Goal: Transaction & Acquisition: Purchase product/service

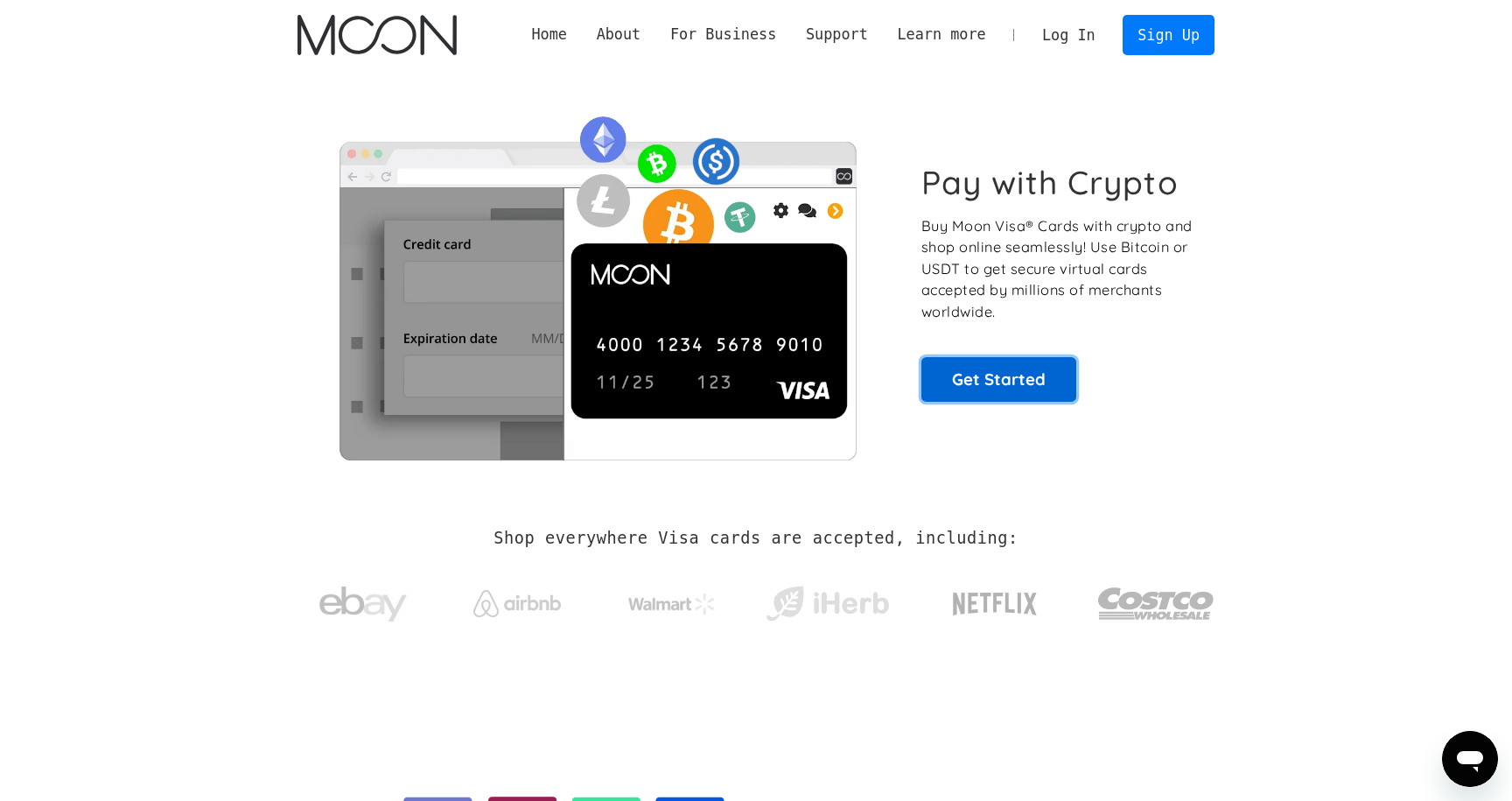
click at [972, 379] on link "Get Started" at bounding box center [998, 379] width 155 height 43
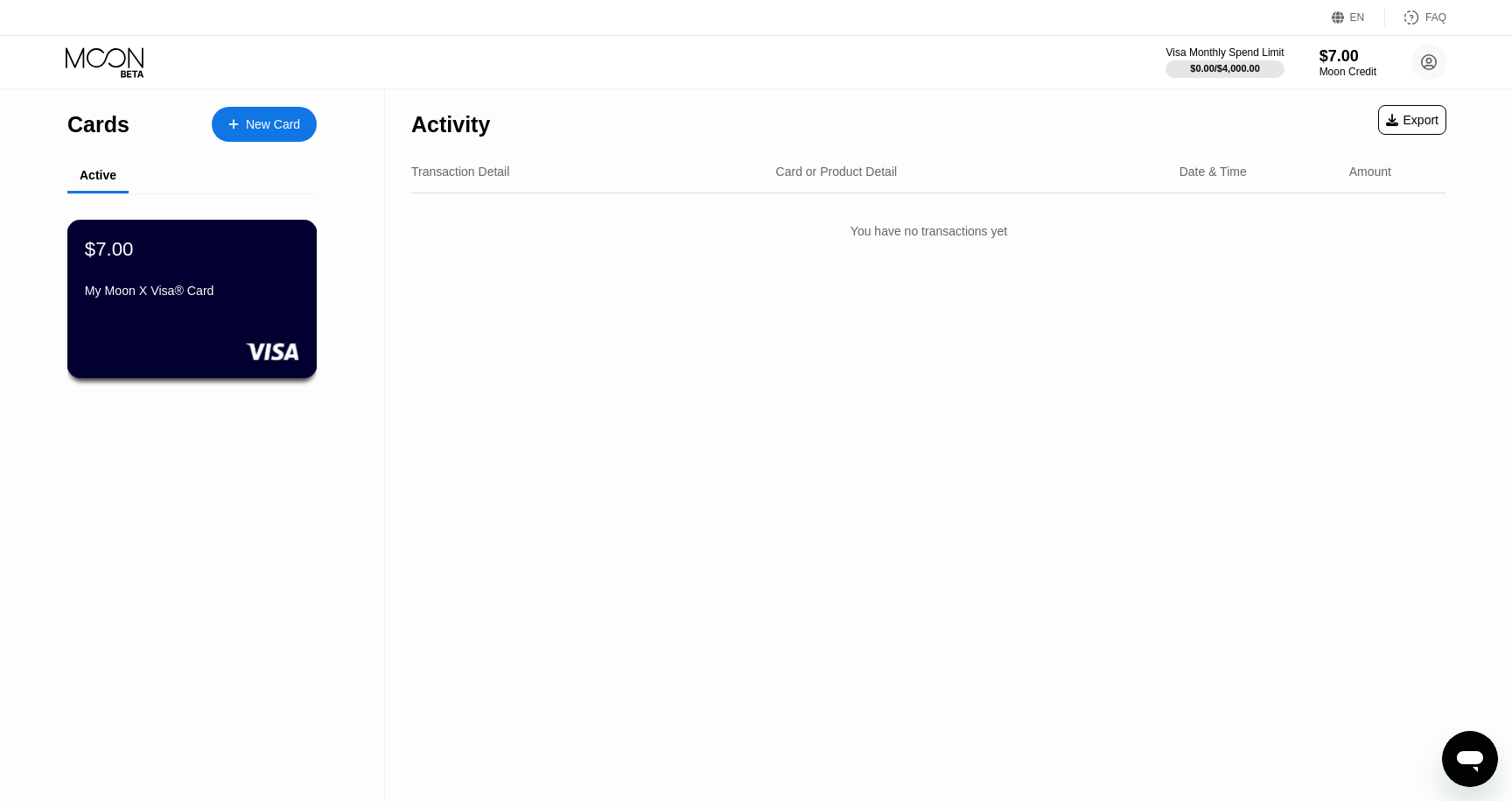
click at [232, 302] on div "My Moon X Visa® Card" at bounding box center [192, 294] width 214 height 21
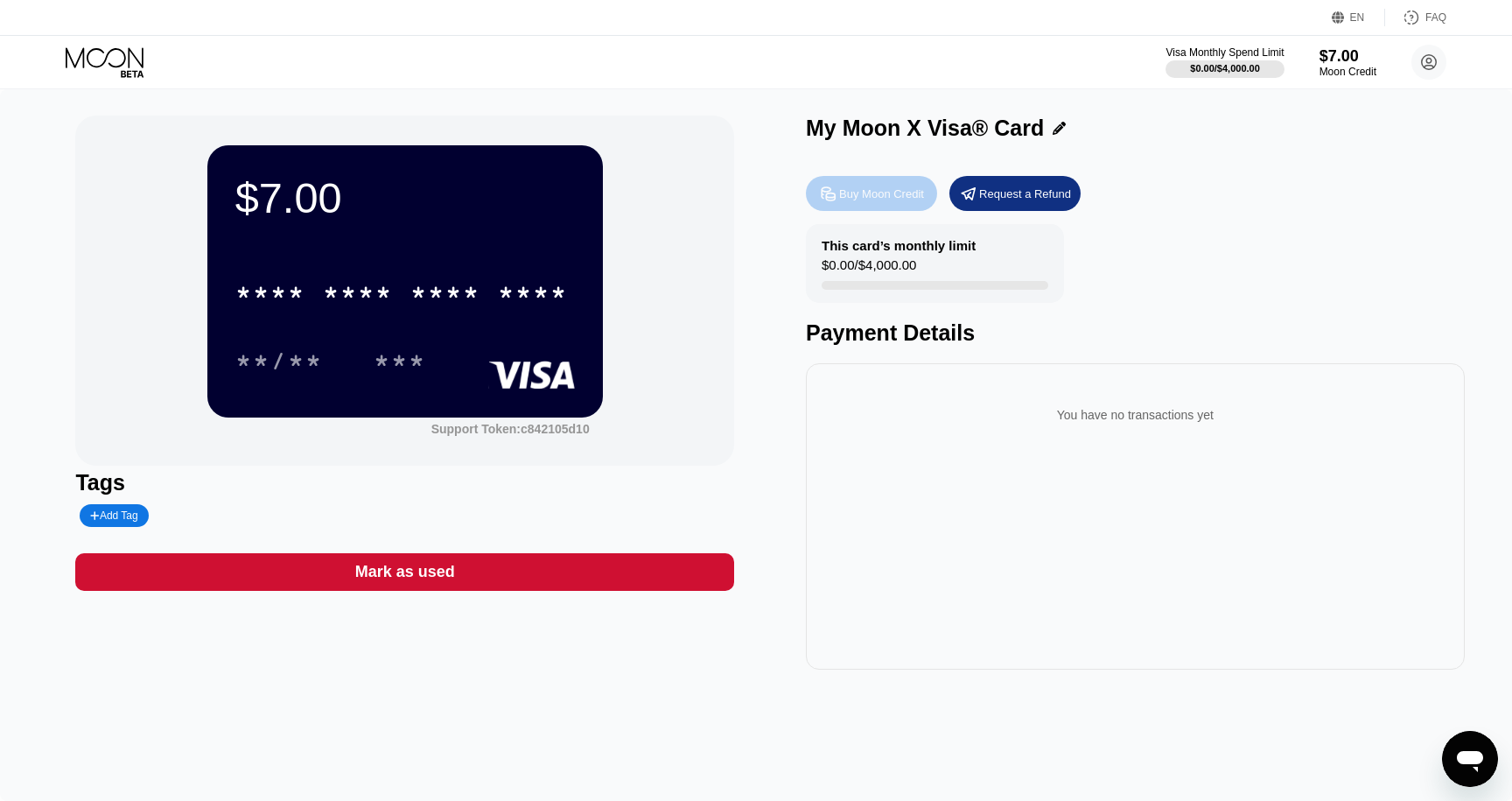
click at [855, 198] on div "Buy Moon Credit" at bounding box center [882, 193] width 85 height 14
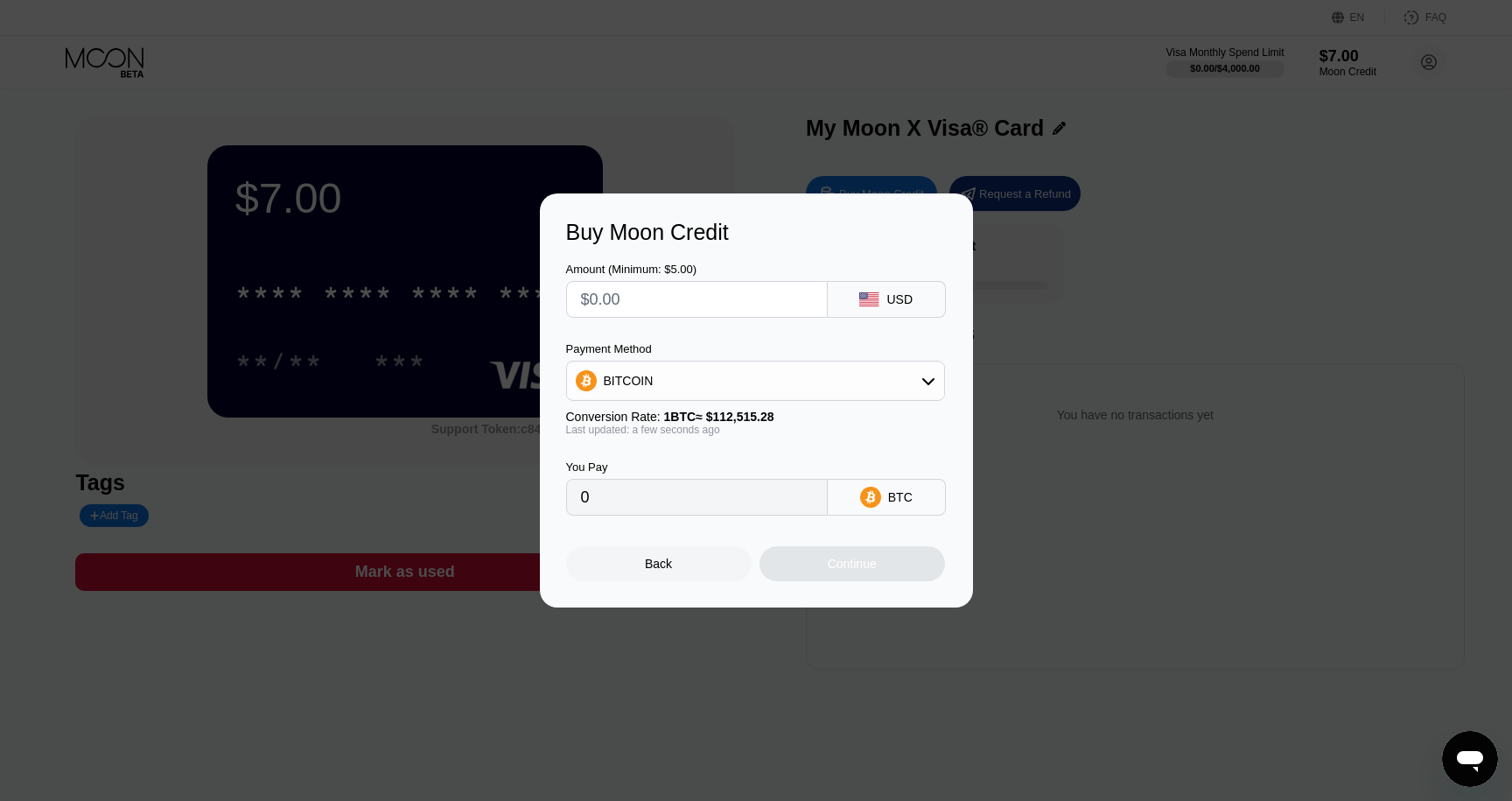
click at [668, 285] on input "text" at bounding box center [697, 299] width 232 height 35
type input "$9"
type input "0.00007999"
type input "$9"
click at [846, 570] on div "Continue" at bounding box center [853, 563] width 49 height 14
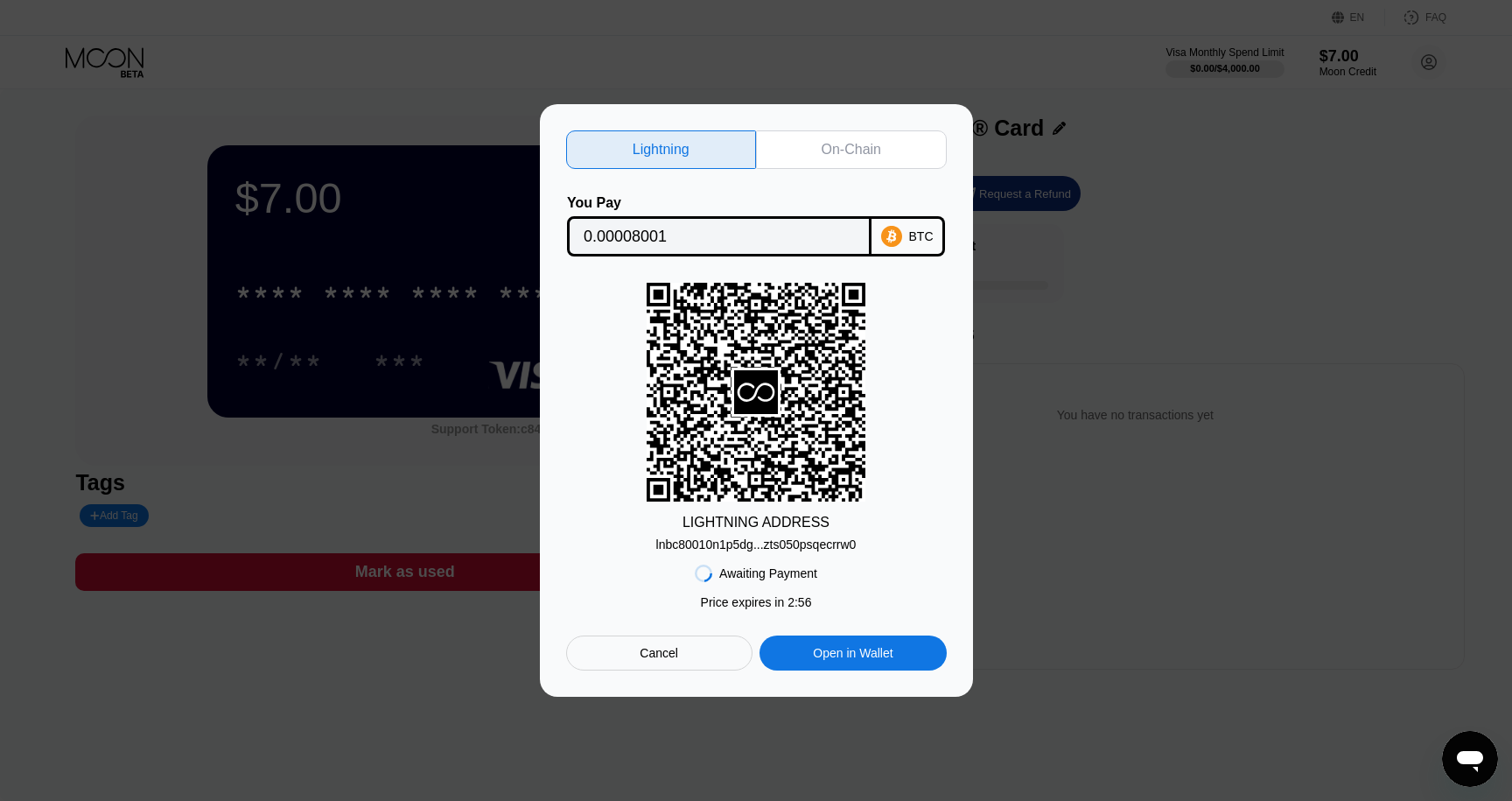
click at [736, 544] on div "lnbc80010n1p5dg...zts050psqecrrw0" at bounding box center [757, 543] width 201 height 14
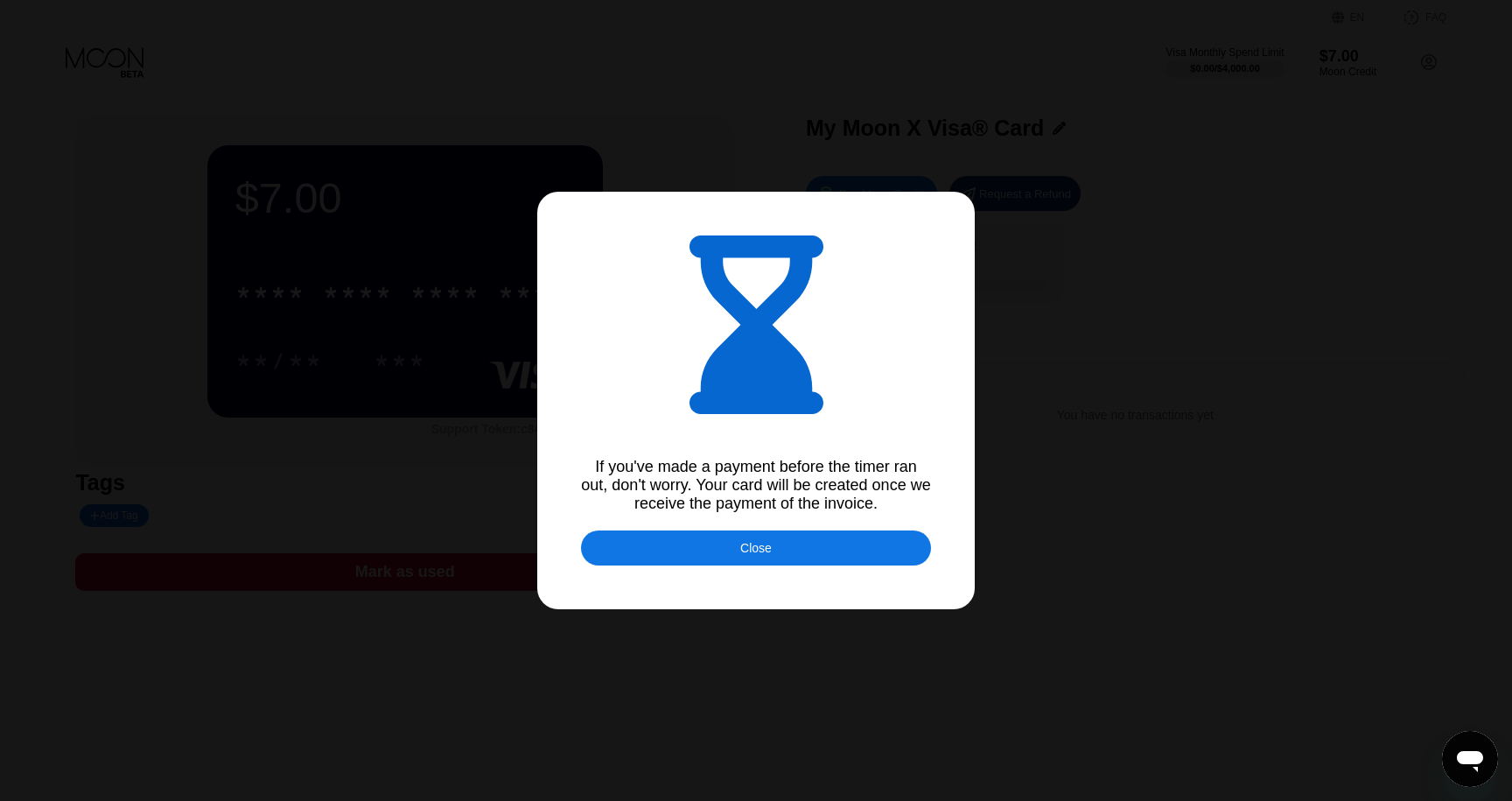
click at [908, 565] on div "If you've made a payment before the timer ran out, don't worry. Your card will …" at bounding box center [756, 400] width 1512 height 801
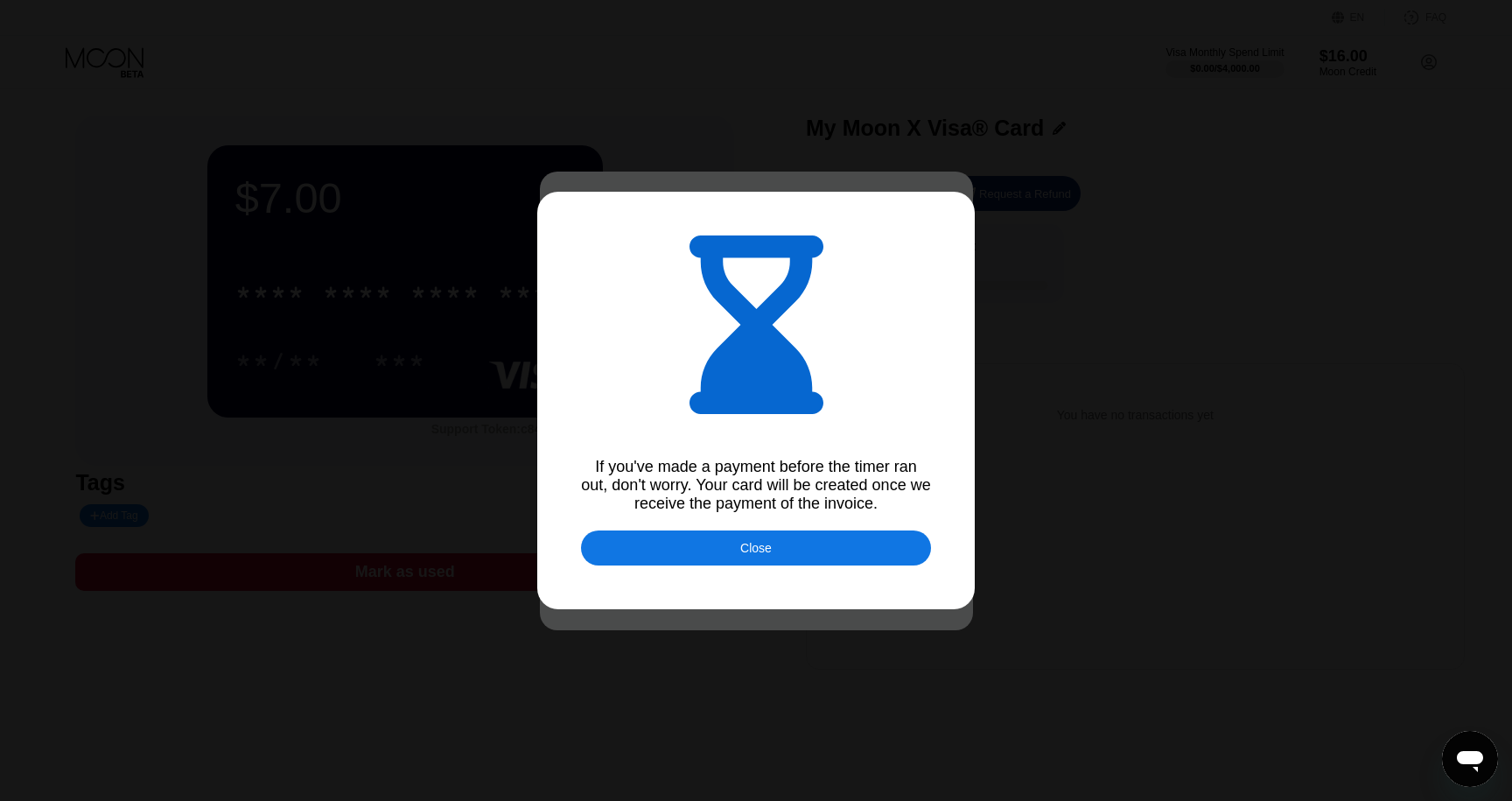
click at [855, 552] on div "Close" at bounding box center [756, 547] width 350 height 35
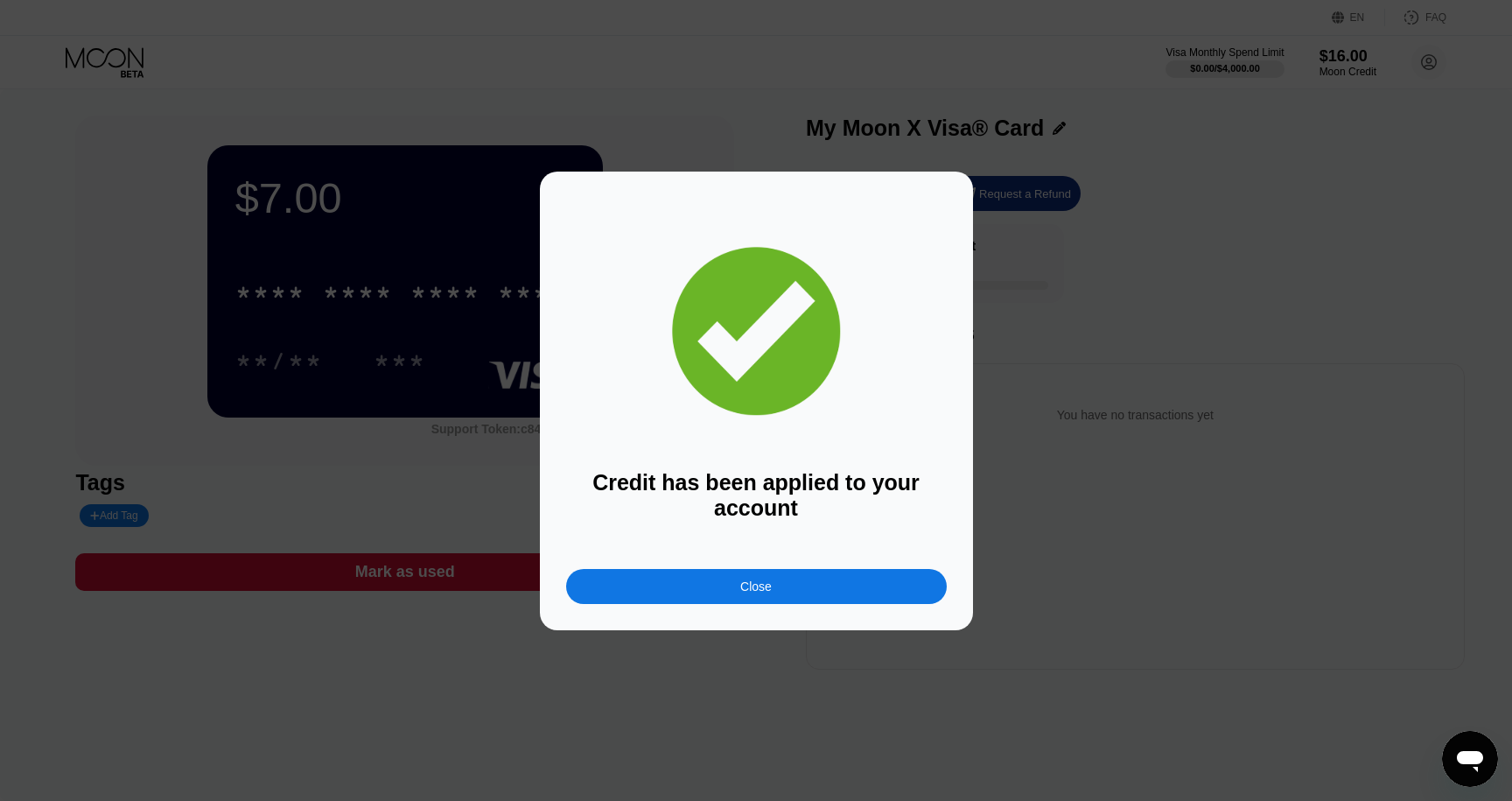
click at [684, 595] on div "Close" at bounding box center [756, 586] width 381 height 35
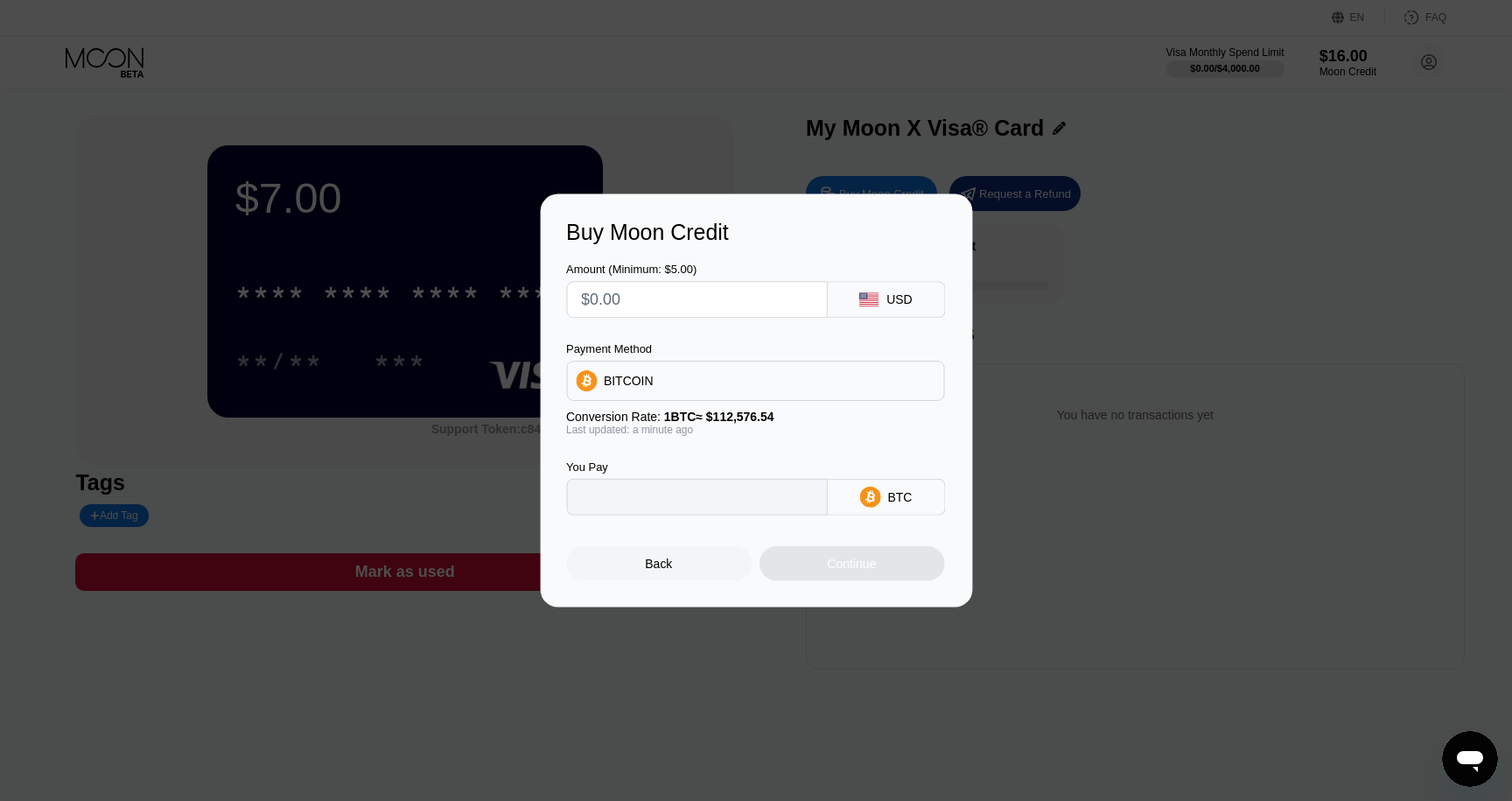
type input "0"
